Goal: Navigation & Orientation: Find specific page/section

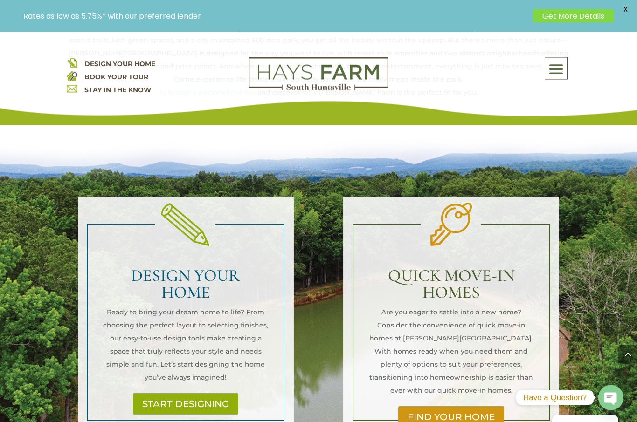
scroll to position [563, 0]
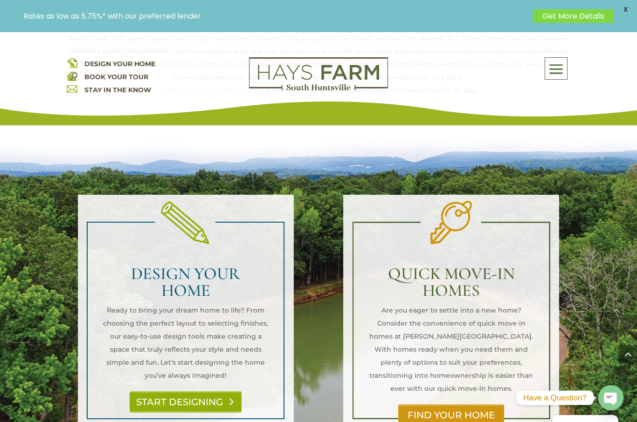
click at [167, 391] on link "START DESIGNING" at bounding box center [186, 401] width 112 height 21
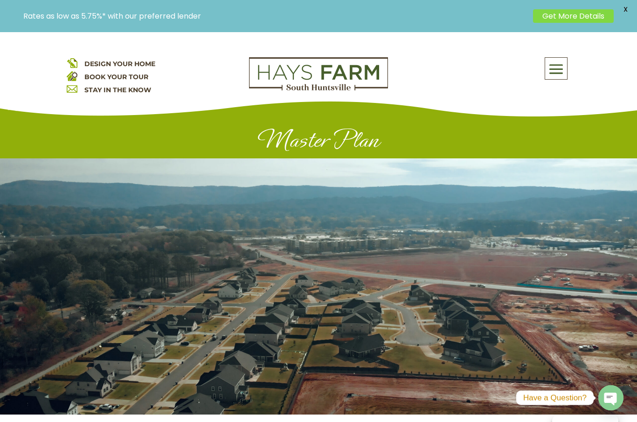
click at [548, 66] on span at bounding box center [556, 68] width 22 height 21
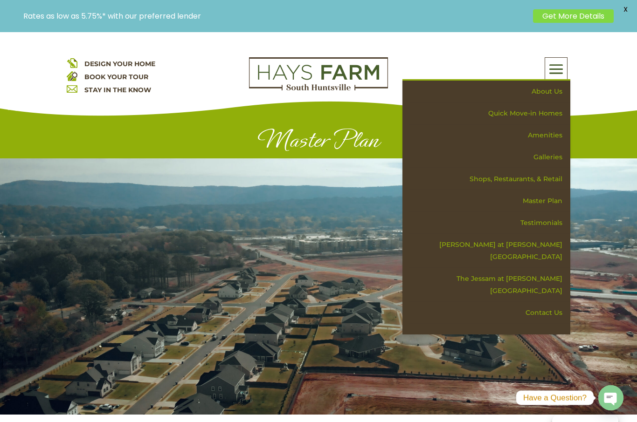
click at [607, 83] on div "DESIGN YOUR HOME BOOK YOUR TOUR STAY IN THE KNOW About Us Quick Move-in Homes A…" at bounding box center [318, 78] width 637 height 93
